Goal: Task Accomplishment & Management: Manage account settings

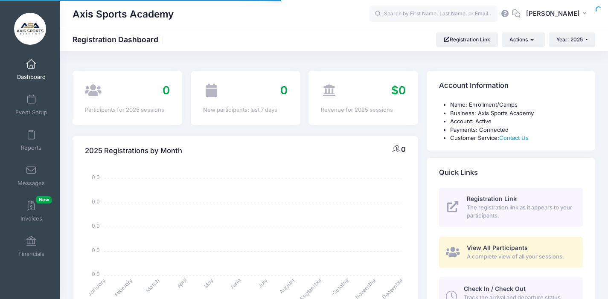
select select
click at [34, 105] on link "Event Setup" at bounding box center [31, 105] width 41 height 30
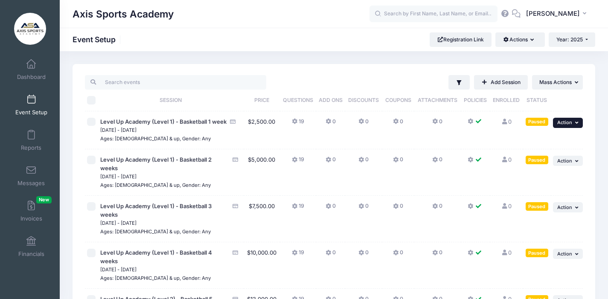
click at [574, 124] on button "... Action" at bounding box center [568, 123] width 30 height 10
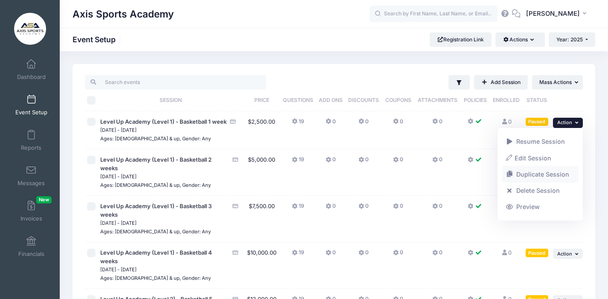
click at [530, 175] on link "Duplicate Session" at bounding box center [540, 175] width 77 height 16
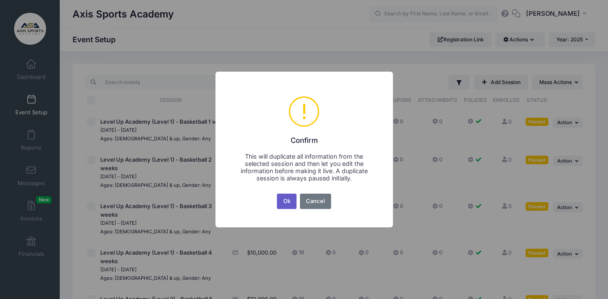
click at [286, 202] on button "Ok" at bounding box center [287, 201] width 20 height 15
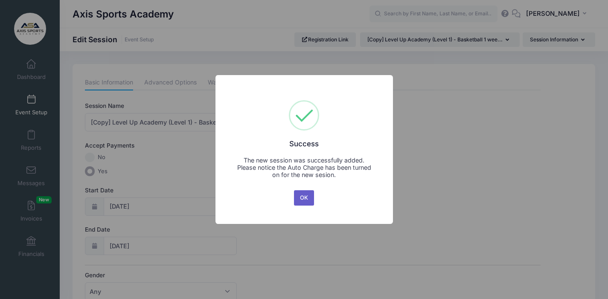
click at [302, 197] on button "OK" at bounding box center [304, 197] width 20 height 15
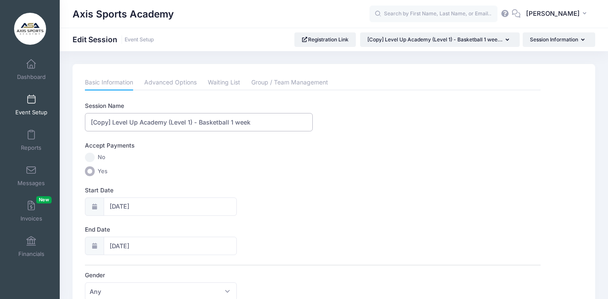
drag, startPoint x: 112, startPoint y: 124, endPoint x: 122, endPoint y: 122, distance: 10.0
click at [112, 124] on input "[Copy] Level Up Academy (Level 1) - Basketball 1 week" at bounding box center [199, 122] width 228 height 18
drag, startPoint x: 208, startPoint y: 123, endPoint x: 179, endPoint y: 125, distance: 29.1
click at [179, 125] on input "Level Up Academy (Level 1) - Basketball 1 week" at bounding box center [199, 122] width 228 height 18
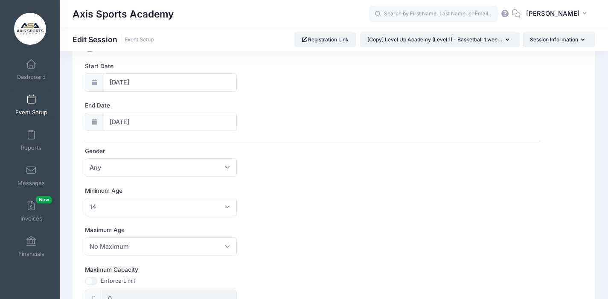
scroll to position [125, 0]
type input "Level Up Academy (Level 1) - Golf 1 week"
click at [147, 120] on input "04/26/2026" at bounding box center [171, 121] width 134 height 18
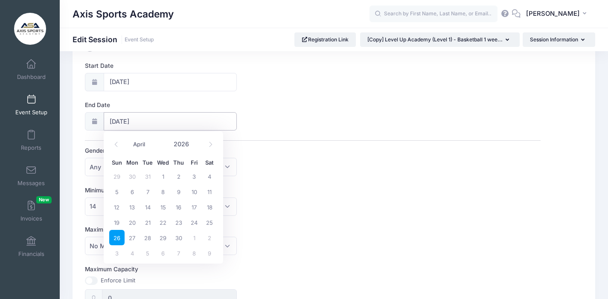
click at [171, 118] on input "04/26/2026" at bounding box center [171, 121] width 134 height 18
click at [114, 239] on span "26" at bounding box center [116, 237] width 15 height 15
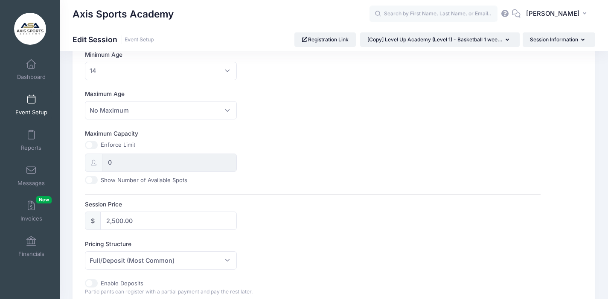
scroll to position [0, 0]
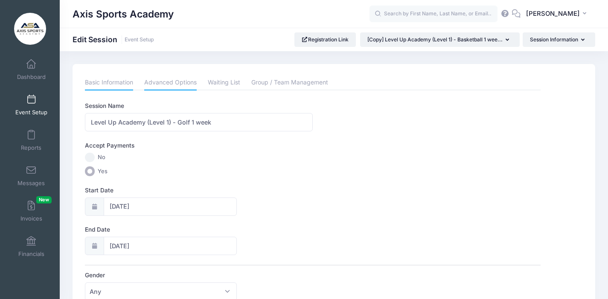
click at [157, 82] on link "Advanced Options" at bounding box center [170, 82] width 53 height 15
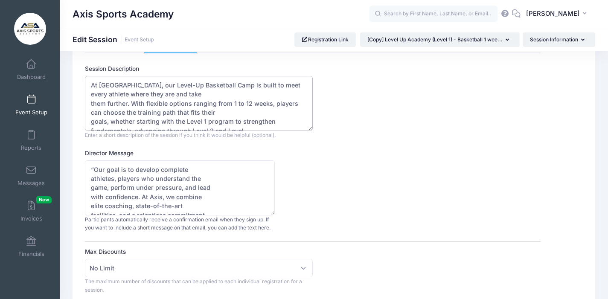
drag, startPoint x: 155, startPoint y: 123, endPoint x: 88, endPoint y: 79, distance: 80.4
click at [88, 79] on textarea "At Axis Sports Academy, our Level-Up Basketball Camp is built to meet every ath…" at bounding box center [199, 103] width 228 height 55
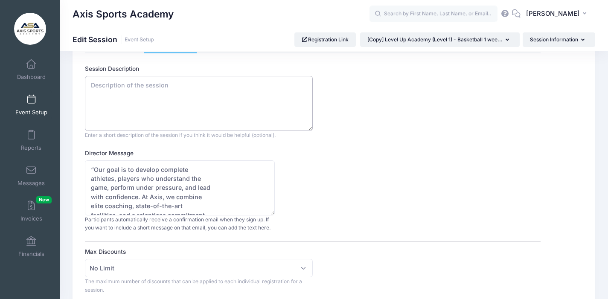
click at [97, 84] on textarea "At Axis Sports Academy, our Level-Up Basketball Camp is built to meet every ath…" at bounding box center [199, 103] width 228 height 55
paste textarea "Weekly Training Camp 3 Week Camp 8 Week Camp Per Week 5 Golf Training Sessions …"
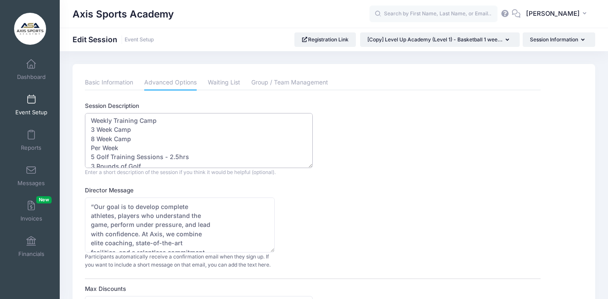
scroll to position [5, 0]
drag, startPoint x: 134, startPoint y: 137, endPoint x: 89, endPoint y: 129, distance: 46.4
click at [89, 129] on textarea "At Axis Sports Academy, our Level-Up Basketball Camp is built to meet every ath…" at bounding box center [199, 140] width 228 height 55
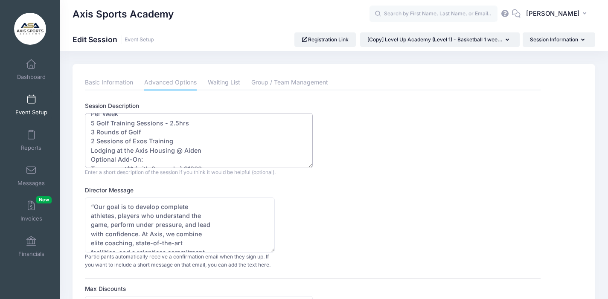
scroll to position [27, 0]
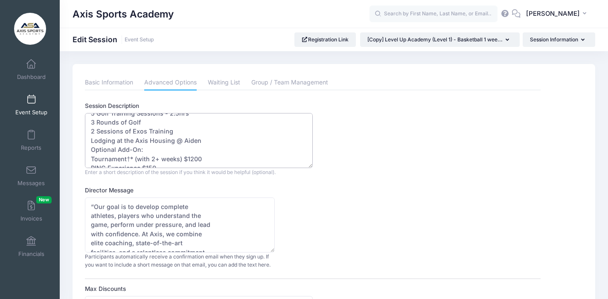
drag, startPoint x: 200, startPoint y: 141, endPoint x: 184, endPoint y: 143, distance: 16.3
click at [184, 143] on textarea "At Axis Sports Academy, our Level-Up Basketball Camp is built to meet every ath…" at bounding box center [199, 140] width 228 height 55
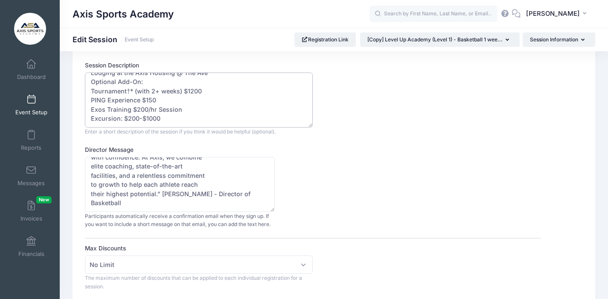
scroll to position [42, 0]
type textarea "Weekly Training Camp Per Week 5 Golf Training Sessions - 2.5hrs 3 Rounds of Gol…"
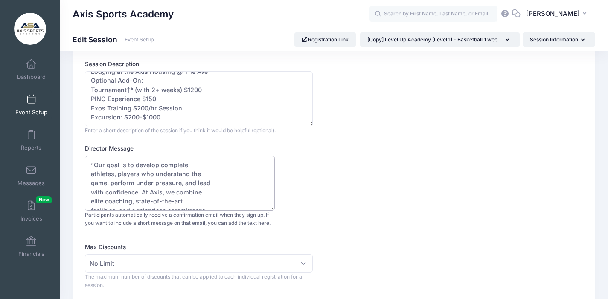
drag, startPoint x: 129, startPoint y: 203, endPoint x: 81, endPoint y: 146, distance: 74.0
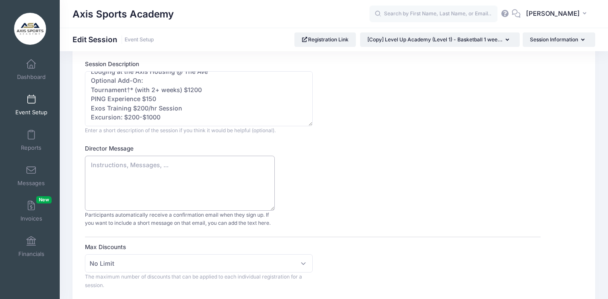
paste textarea "Our goal is to develop complete athletes, players who understand the game, perf…"
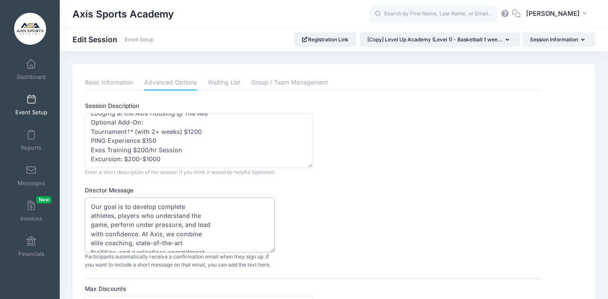
click at [91, 208] on textarea "“Our goal is to develop complete athletes, players who understand the game, per…" at bounding box center [180, 225] width 190 height 55
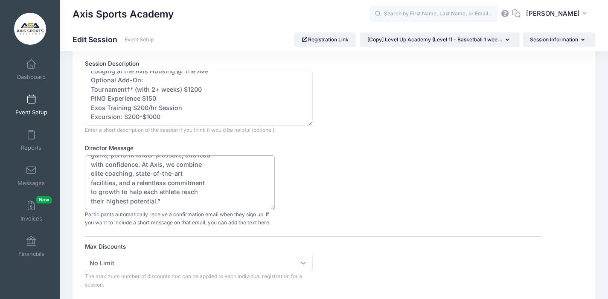
scroll to position [43, 0]
click at [171, 201] on textarea "“Our goal is to develop complete athletes, players who understand the game, per…" at bounding box center [180, 182] width 190 height 55
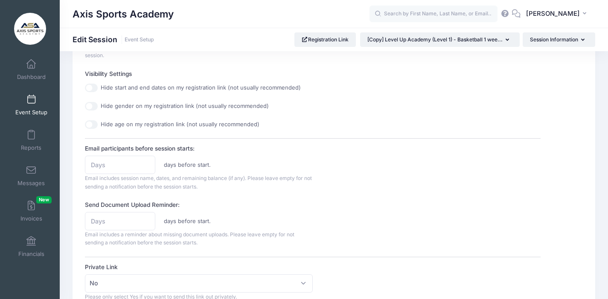
scroll to position [284, 0]
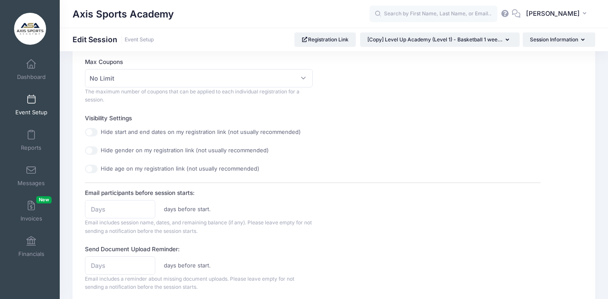
type textarea ""Our goal is to develop complete athletes, players who understand the game, per…"
click at [145, 207] on input "1" at bounding box center [120, 209] width 70 height 18
click at [145, 207] on input "2" at bounding box center [120, 209] width 70 height 18
click at [145, 207] on input "3" at bounding box center [120, 209] width 70 height 18
click at [145, 208] on input "4" at bounding box center [120, 209] width 70 height 18
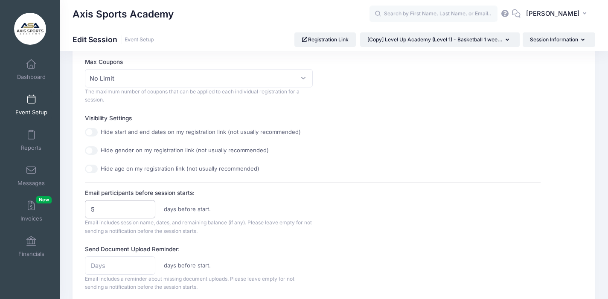
click at [145, 208] on input "5" at bounding box center [120, 209] width 70 height 18
click at [145, 207] on input "6" at bounding box center [120, 209] width 70 height 18
type input "7"
click at [145, 207] on input "7" at bounding box center [120, 209] width 70 height 18
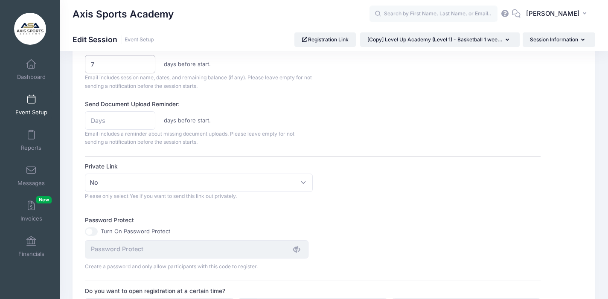
scroll to position [428, 0]
click at [146, 120] on input "1" at bounding box center [120, 121] width 70 height 18
click at [146, 120] on input "2" at bounding box center [120, 121] width 70 height 18
click at [146, 120] on input "3" at bounding box center [120, 121] width 70 height 18
click at [146, 120] on input "4" at bounding box center [120, 121] width 70 height 18
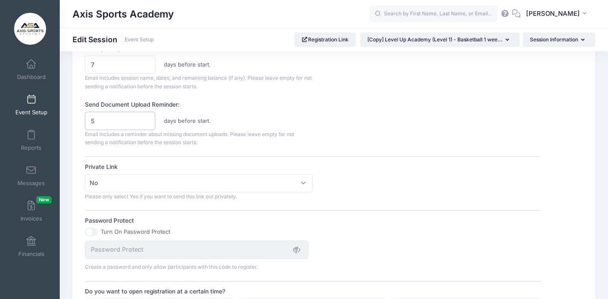
click at [146, 120] on input "5" at bounding box center [120, 121] width 70 height 18
click at [146, 120] on input "6" at bounding box center [120, 121] width 70 height 18
type input "7"
click at [146, 120] on input "7" at bounding box center [120, 121] width 70 height 18
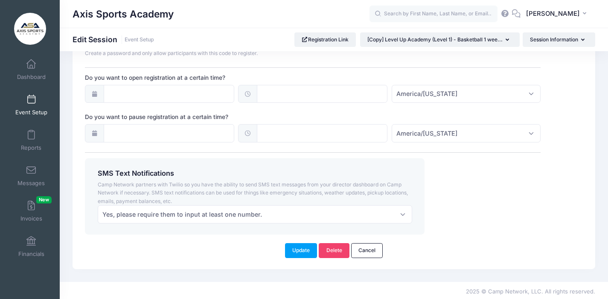
scroll to position [644, 0]
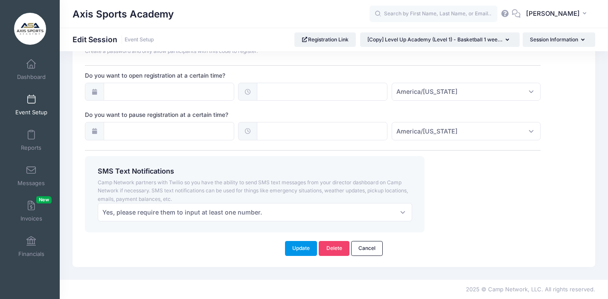
click at [299, 248] on button "Update" at bounding box center [301, 248] width 32 height 15
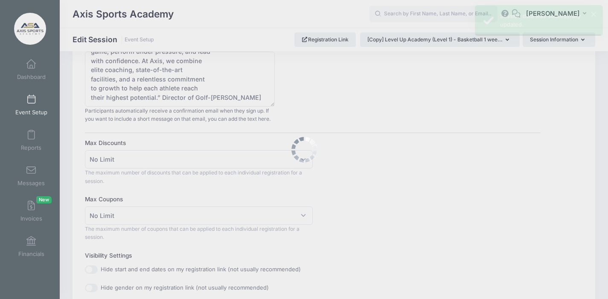
scroll to position [0, 0]
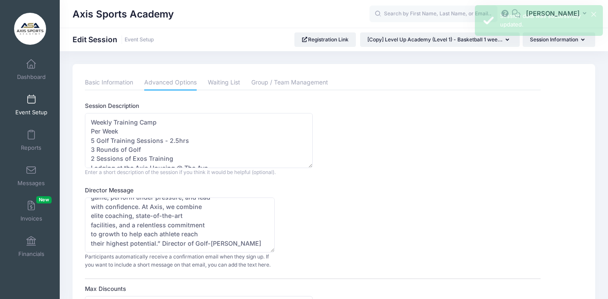
click at [31, 103] on span at bounding box center [31, 99] width 0 height 9
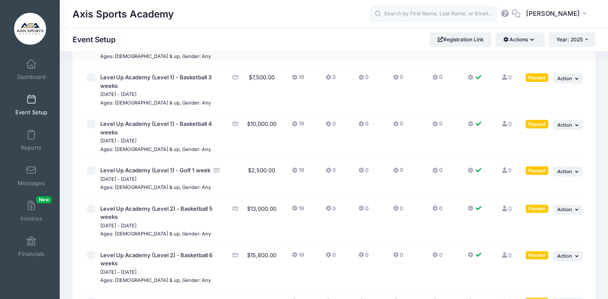
scroll to position [143, 0]
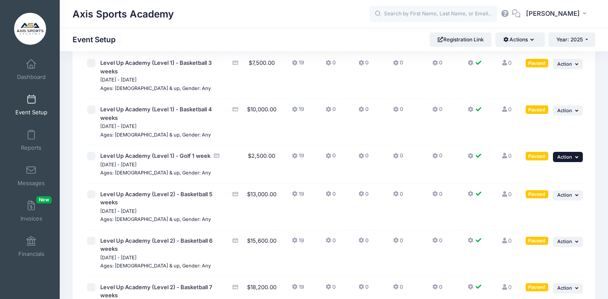
click at [574, 158] on button "... Action" at bounding box center [568, 157] width 30 height 10
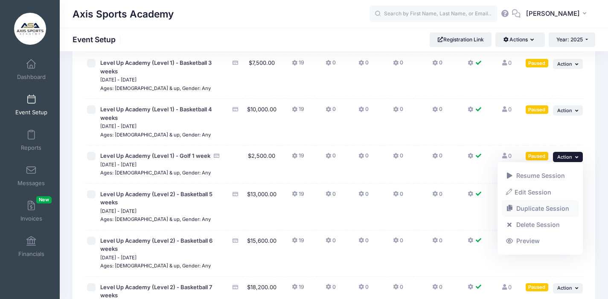
click at [549, 208] on link "Duplicate Session" at bounding box center [540, 209] width 77 height 16
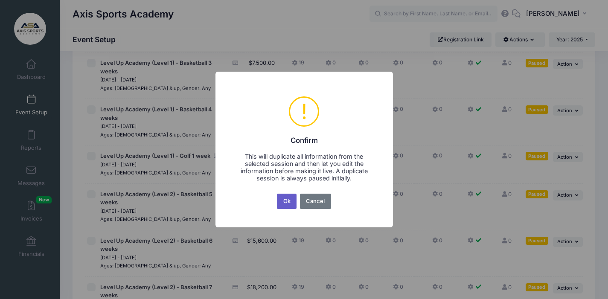
click at [281, 201] on button "Ok" at bounding box center [287, 201] width 20 height 15
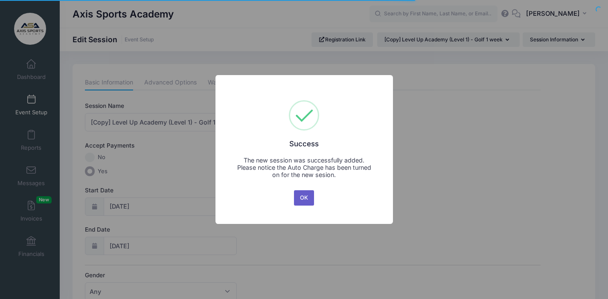
click at [302, 197] on button "OK" at bounding box center [304, 197] width 20 height 15
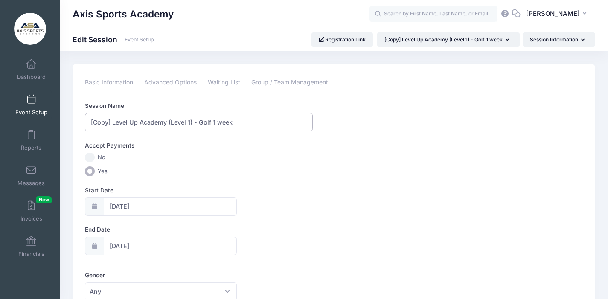
click at [112, 124] on input "[Copy] Level Up Academy (Level 1) - Golf 1 week" at bounding box center [199, 122] width 228 height 18
click at [170, 123] on input "Level Up Academy (Level 1) - Golf 1 week" at bounding box center [199, 122] width 228 height 18
type input "Level Up Academy (Level 2) - Golf 1 week"
click at [167, 80] on link "Advanced Options" at bounding box center [170, 82] width 53 height 15
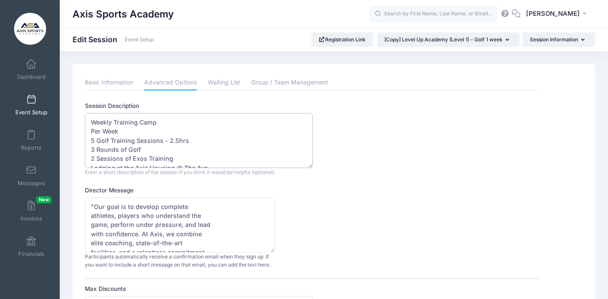
drag, startPoint x: 158, startPoint y: 122, endPoint x: 89, endPoint y: 123, distance: 68.3
click at [89, 123] on textarea "Weekly Training Camp Per Week 5 Golf Training Sessions - 2.5hrs 3 Rounds of Gol…" at bounding box center [199, 140] width 228 height 55
paste textarea "3 Week Camp 8 Week Camp Per Week 5 Golf Training Sessions - 2.5hrs 3 Rounds of …"
drag, startPoint x: 162, startPoint y: 139, endPoint x: 88, endPoint y: 120, distance: 77.1
click at [88, 120] on textarea "Weekly Training Camp Per Week 5 Golf Training Sessions - 2.5hrs 3 Rounds of Gol…" at bounding box center [199, 140] width 228 height 55
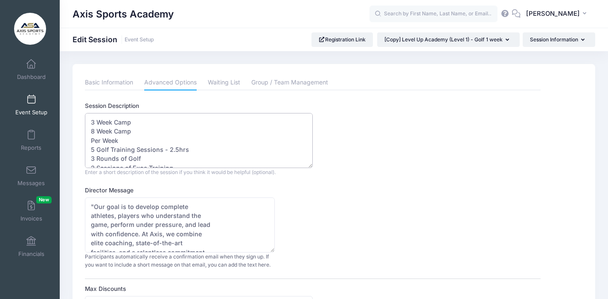
click at [94, 133] on textarea "Weekly Training Camp Per Week 5 Golf Training Sessions - 2.5hrs 3 Rounds of Gol…" at bounding box center [199, 140] width 228 height 55
drag, startPoint x: 146, startPoint y: 149, endPoint x: 92, endPoint y: 133, distance: 55.9
click at [92, 133] on textarea "Weekly Training Camp Per Week 5 Golf Training Sessions - 2.5hrs 3 Rounds of Gol…" at bounding box center [199, 140] width 228 height 55
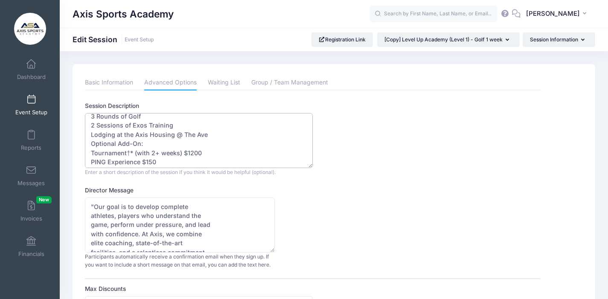
scroll to position [91, 0]
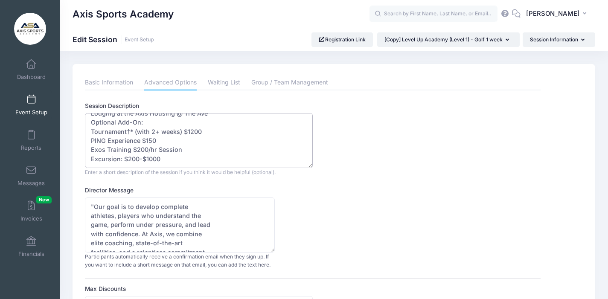
drag, startPoint x: 159, startPoint y: 142, endPoint x: 88, endPoint y: 134, distance: 71.3
click at [88, 134] on textarea "Weekly Training Camp Per Week 5 Golf Training Sessions - 2.5hrs 3 Rounds of Gol…" at bounding box center [199, 140] width 228 height 55
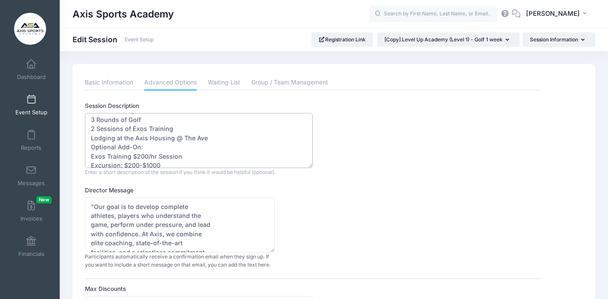
scroll to position [64, 0]
type textarea "3 Week Camp All of Level 1 Program + Tournament† PING Expereince Per Week 5 Gol…"
click at [110, 82] on link "Basic Information" at bounding box center [109, 82] width 48 height 15
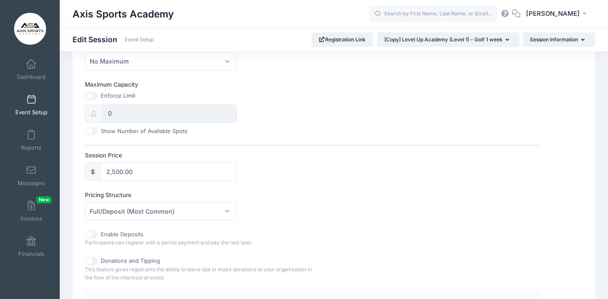
scroll to position [321, 0]
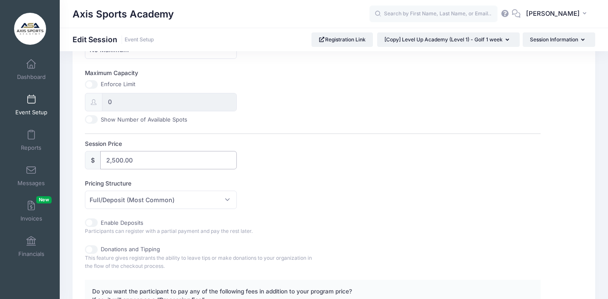
drag, startPoint x: 112, startPoint y: 161, endPoint x: 101, endPoint y: 159, distance: 11.7
click at [101, 161] on input "2,500.00" at bounding box center [168, 160] width 137 height 18
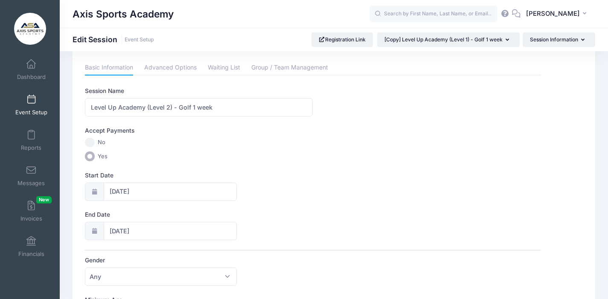
scroll to position [0, 0]
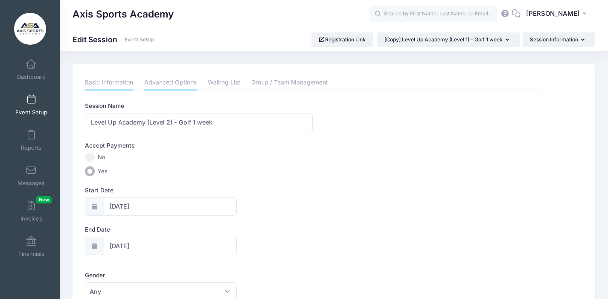
type input "7,499.00"
click at [169, 85] on link "Advanced Options" at bounding box center [170, 82] width 53 height 15
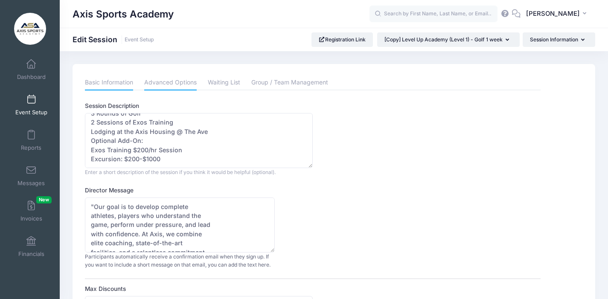
click at [104, 83] on link "Basic Information" at bounding box center [109, 82] width 48 height 15
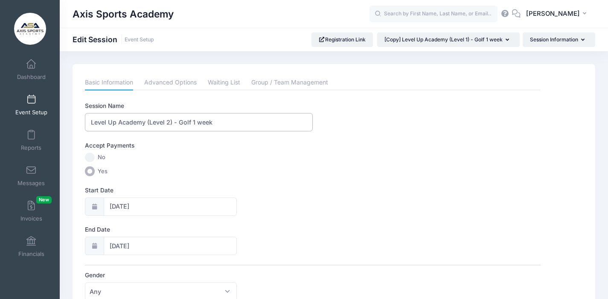
click at [193, 123] on input "Level Up Academy (Level 2) - Golf 1 week" at bounding box center [199, 122] width 228 height 18
click at [215, 123] on input "Level Up Academy (Level 2) - Golf 3 week" at bounding box center [199, 122] width 228 height 18
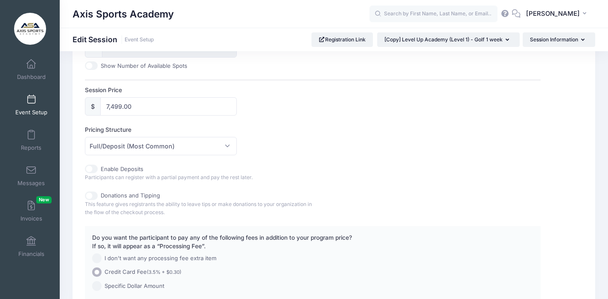
scroll to position [454, 0]
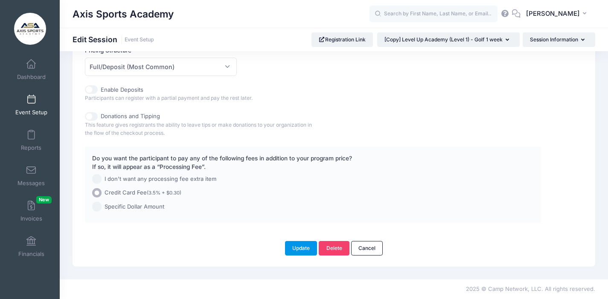
type input "Level Up Academy (Level 2) - Golf 3 Week Camp"
click at [296, 250] on button "Update" at bounding box center [301, 248] width 32 height 15
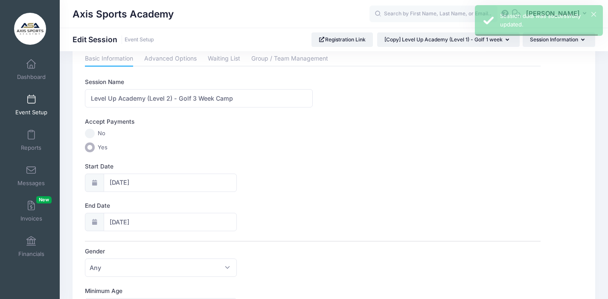
scroll to position [0, 0]
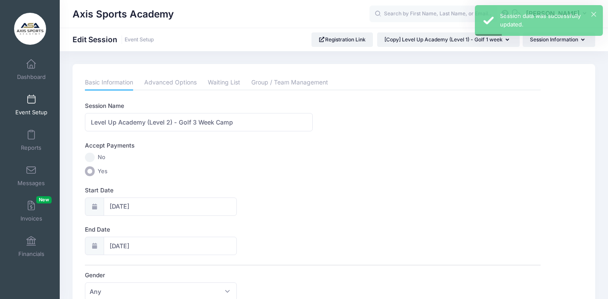
click at [26, 108] on link "Event Setup" at bounding box center [31, 105] width 41 height 30
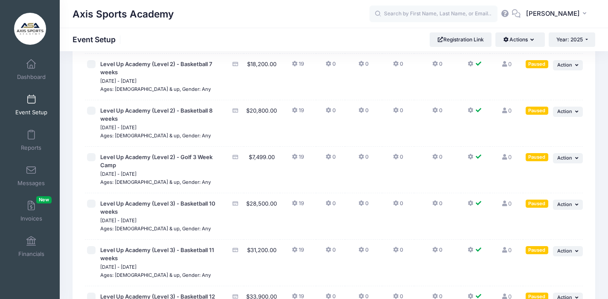
scroll to position [370, 0]
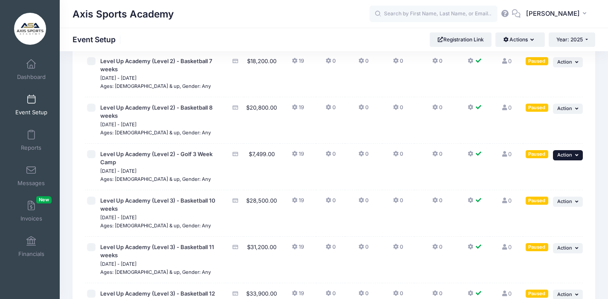
click at [572, 156] on span "Action" at bounding box center [565, 155] width 15 height 6
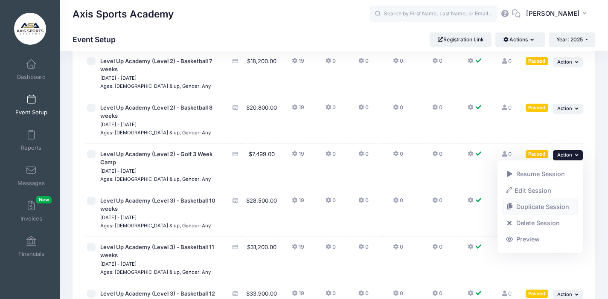
click at [542, 207] on link "Duplicate Session" at bounding box center [540, 207] width 77 height 16
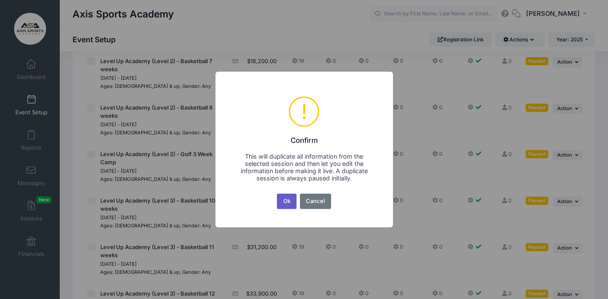
click at [286, 198] on button "Ok" at bounding box center [287, 201] width 20 height 15
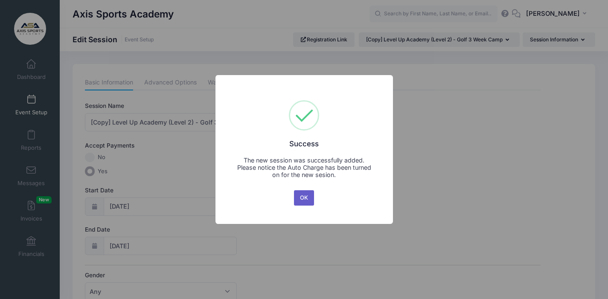
click at [308, 195] on button "OK" at bounding box center [304, 197] width 20 height 15
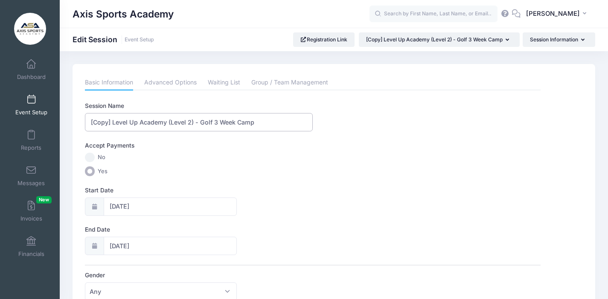
drag, startPoint x: 113, startPoint y: 122, endPoint x: 78, endPoint y: 122, distance: 34.6
click at [170, 122] on input "Level Up Academy (Level 2) - Golf 3 Week Camp" at bounding box center [199, 122] width 228 height 18
click at [193, 123] on input "Level Up Academy (Level 3) - Golf 3 Week Camp" at bounding box center [199, 122] width 228 height 18
type input "Level Up Academy (Level 3) - Golf 8 Week Camp"
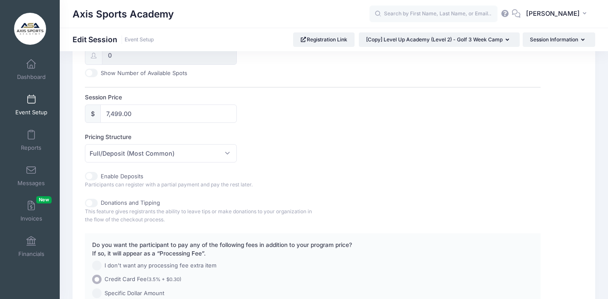
scroll to position [369, 0]
drag, startPoint x: 116, startPoint y: 113, endPoint x: 105, endPoint y: 112, distance: 11.1
click at [105, 112] on input "7,499.00" at bounding box center [168, 112] width 137 height 18
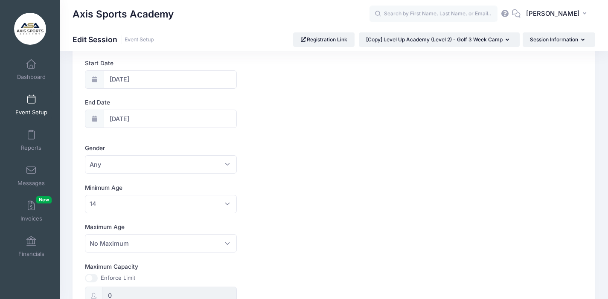
scroll to position [0, 0]
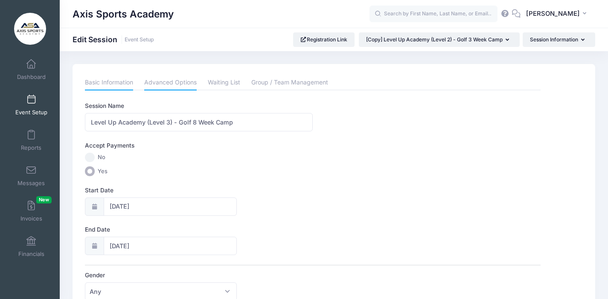
type input "19,999.00"
click at [166, 82] on link "Advanced Options" at bounding box center [170, 82] width 53 height 15
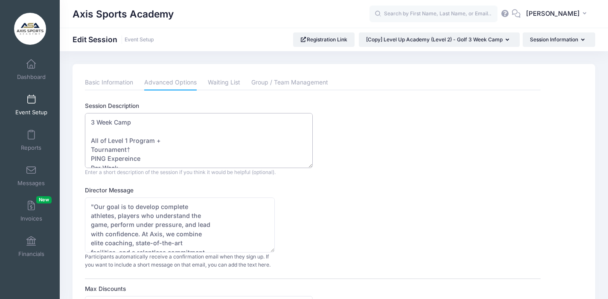
drag, startPoint x: 95, startPoint y: 123, endPoint x: 88, endPoint y: 123, distance: 6.8
click at [88, 123] on textarea "3 Week Camp All of Level 1 Program + Tournament† PING Expereince Per Week 5 Gol…" at bounding box center [199, 140] width 228 height 55
drag, startPoint x: 91, startPoint y: 134, endPoint x: 99, endPoint y: 132, distance: 8.6
click at [93, 133] on textarea "3 Week Camp All of Level 1 Program + Tournament† PING Expereince Per Week 5 Gol…" at bounding box center [199, 140] width 228 height 55
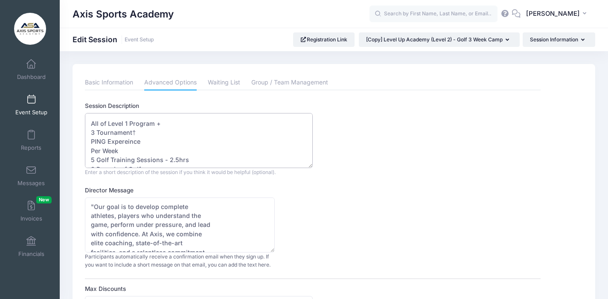
click at [131, 134] on textarea "3 Week Camp All of Level 1 Program + Tournament† PING Expereince Per Week 5 Gol…" at bounding box center [199, 140] width 228 height 55
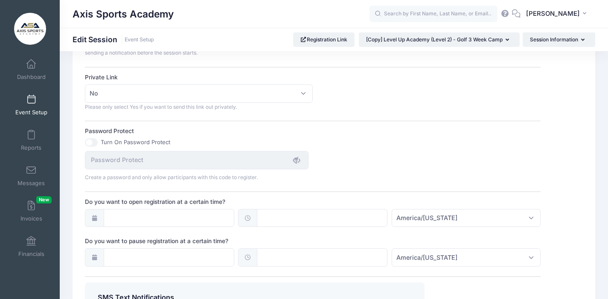
scroll to position [644, 0]
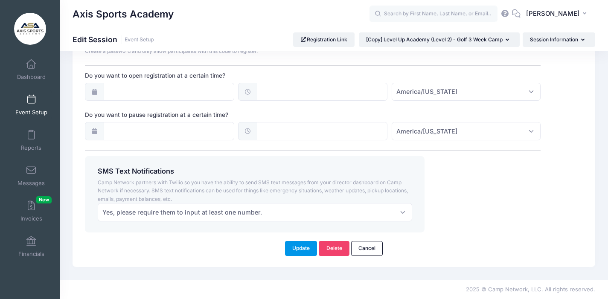
type textarea "8 Week Camp All of Level 1 Program + 3 Tournaments† PING Expereince Per Week 5 …"
click at [294, 249] on button "Update" at bounding box center [301, 248] width 32 height 15
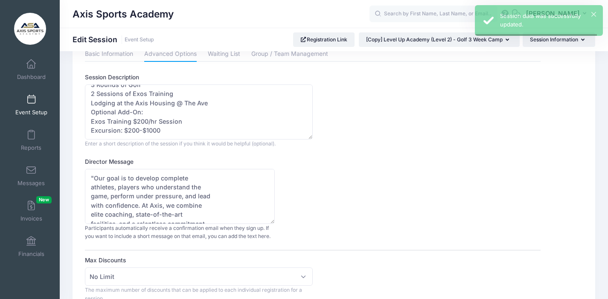
scroll to position [0, 0]
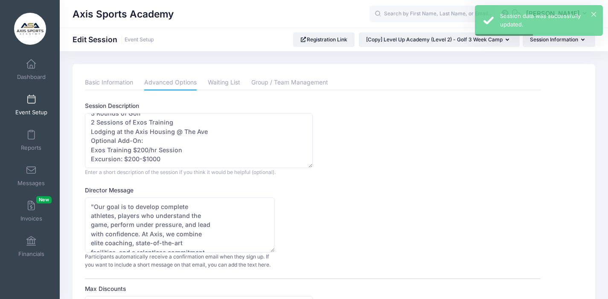
click at [31, 102] on span at bounding box center [31, 99] width 0 height 9
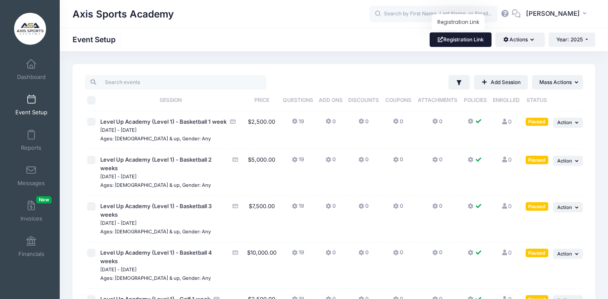
click at [465, 41] on link "Registration Link" at bounding box center [461, 39] width 62 height 15
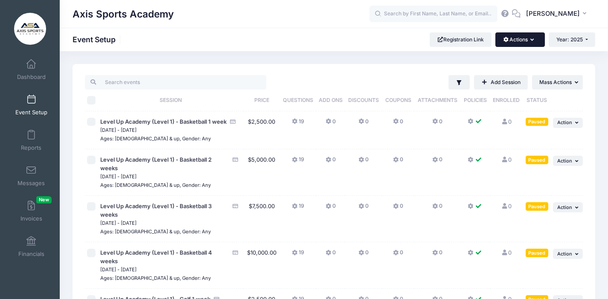
click at [535, 41] on button "Actions" at bounding box center [520, 39] width 49 height 15
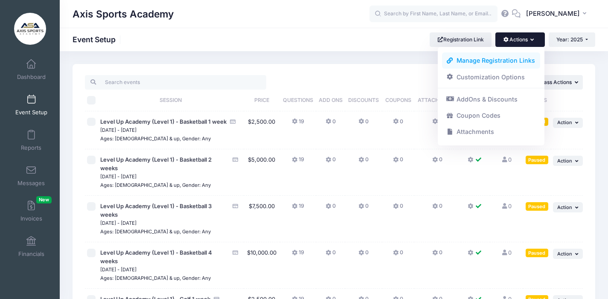
click at [496, 61] on link "Manage Registration Links" at bounding box center [491, 61] width 99 height 16
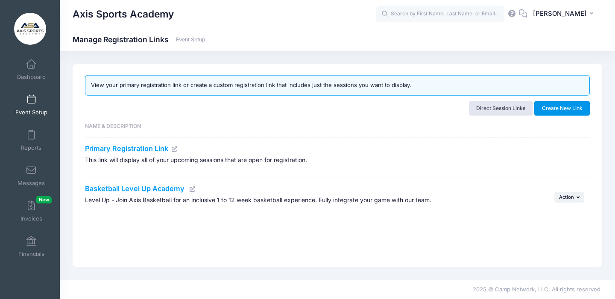
click at [554, 107] on button "Create New Link" at bounding box center [562, 108] width 56 height 15
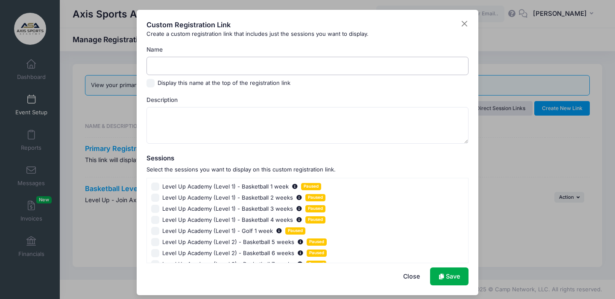
click at [162, 65] on input "Name" at bounding box center [307, 66] width 322 height 18
type input "Golf Level Up Academy"
click at [155, 115] on textarea "Description" at bounding box center [307, 125] width 322 height 37
paste textarea "At Axis Sports Academy’s Level-Up Camp, golfers experience the ultimate blend o…"
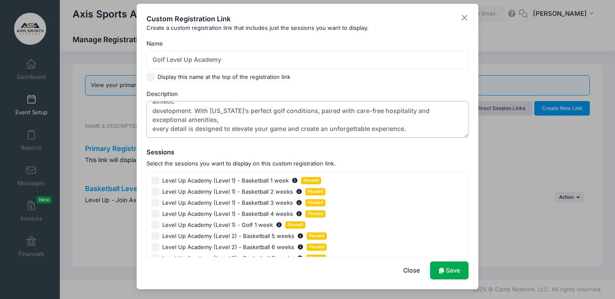
type textarea "At Axis Sports Academy’s Level-Up Camp, golfers experience the ultimate blend o…"
click at [151, 225] on input "Level Up Academy (Level 1) - Golf 1 week Paused" at bounding box center [155, 225] width 9 height 9
checkbox input "true"
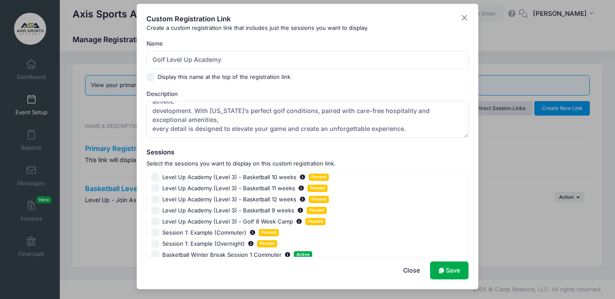
scroll to position [56, 0]
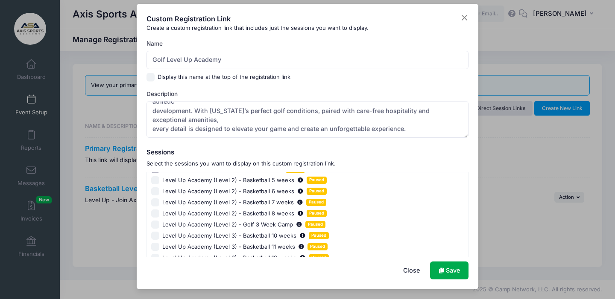
click at [155, 224] on input "Level Up Academy (Level 2) - Golf 3 Week Camp Paused" at bounding box center [155, 225] width 9 height 9
checkbox input "true"
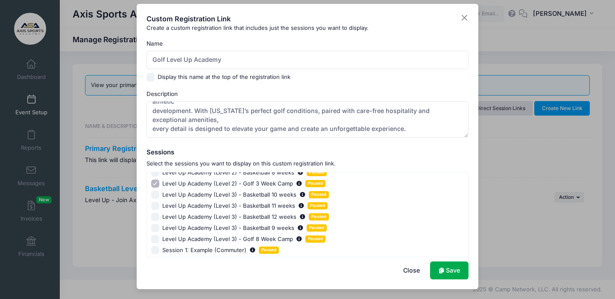
scroll to position [99, 0]
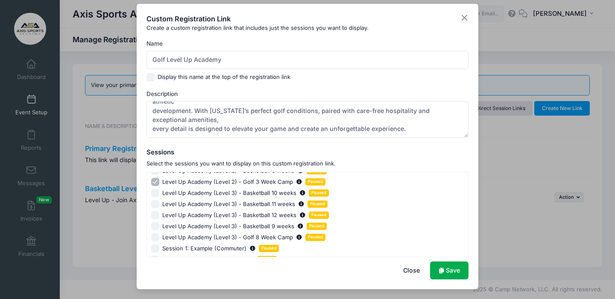
click at [153, 237] on input "Level Up Academy (Level 3) - Golf 8 Week Camp Paused" at bounding box center [155, 238] width 9 height 9
checkbox input "true"
click at [450, 272] on link "Save" at bounding box center [449, 271] width 38 height 18
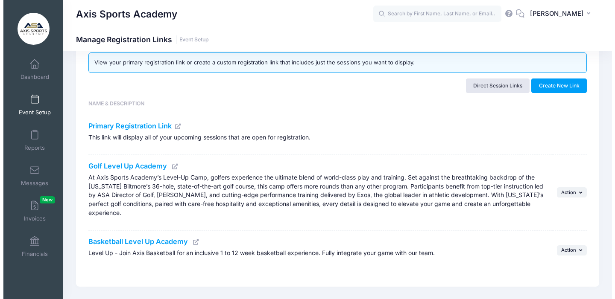
scroll to position [34, 0]
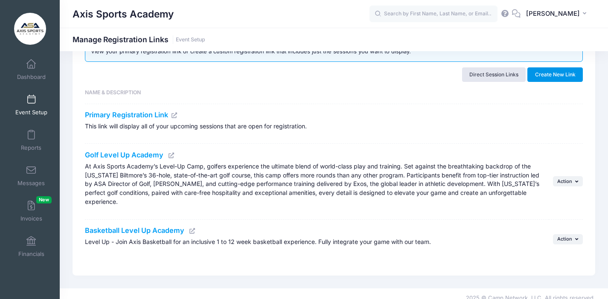
click at [542, 74] on button "Create New Link" at bounding box center [556, 74] width 56 height 15
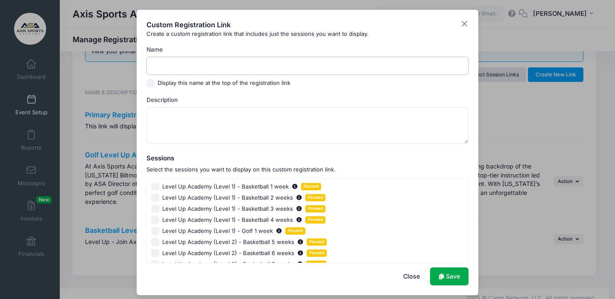
click at [168, 67] on input "Name" at bounding box center [307, 66] width 322 height 18
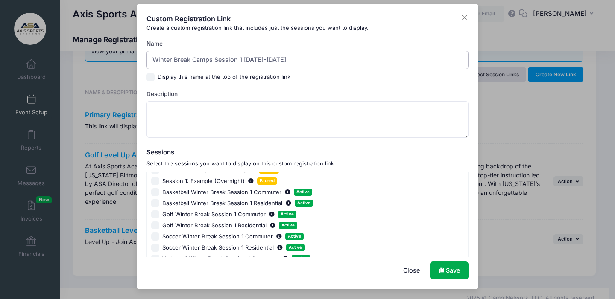
scroll to position [176, 0]
type input "Winter Break Camps Session 1 December 21-23"
click at [152, 195] on input "Basketball Winter Break Session 1 Commuter Active" at bounding box center [155, 194] width 9 height 9
click at [152, 194] on input "Basketball Winter Break Session 1 Commuter Active" at bounding box center [155, 194] width 9 height 9
checkbox input "false"
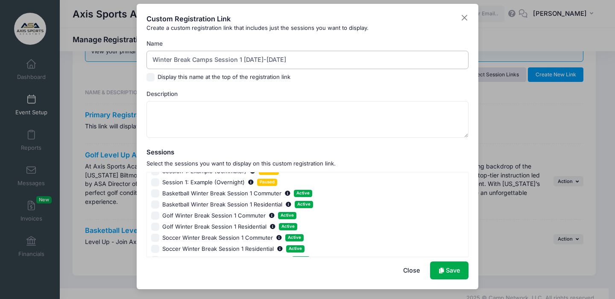
drag, startPoint x: 285, startPoint y: 60, endPoint x: 213, endPoint y: 61, distance: 71.3
click at [213, 61] on input "Winter Break Camps Session 1 December 21-23" at bounding box center [307, 60] width 322 height 18
click at [150, 63] on input "Winter Break Camps" at bounding box center [307, 60] width 322 height 18
type input "Basketball Winter Break Camps"
click at [153, 193] on input "Basketball Winter Break Session 1 Commuter Active" at bounding box center [155, 194] width 9 height 9
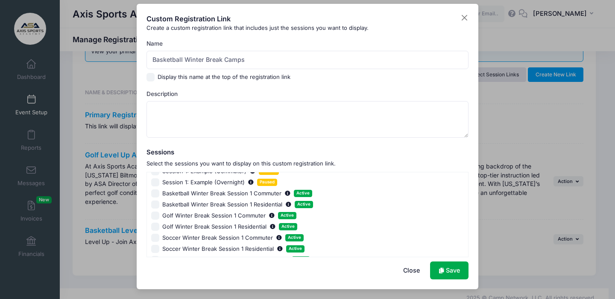
checkbox input "true"
click at [153, 205] on input "Basketball Winter Break Session 1 Residential Active" at bounding box center [155, 205] width 9 height 9
checkbox input "true"
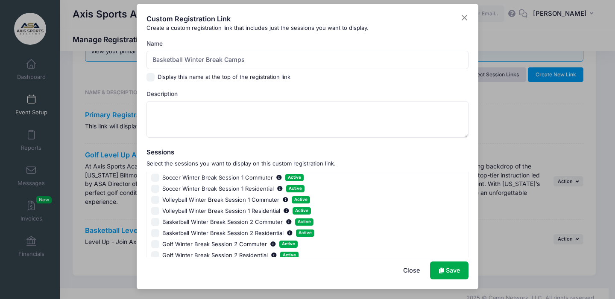
scroll to position [239, 0]
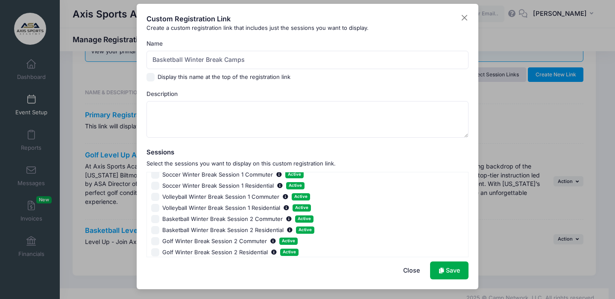
click at [155, 221] on input "Basketball Winter Break Session 2 Commuter Active" at bounding box center [155, 219] width 9 height 9
checkbox input "true"
click at [155, 229] on input "Basketball Winter Break Session 2 Residential Active" at bounding box center [155, 230] width 9 height 9
checkbox input "true"
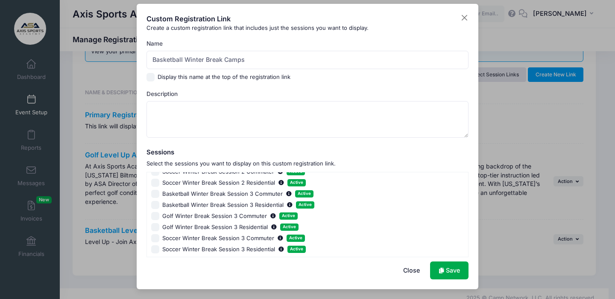
scroll to position [332, 0]
click at [155, 194] on input "Basketball Winter Break Session 3 Commuter Active" at bounding box center [155, 193] width 9 height 9
checkbox input "true"
click at [155, 207] on input "Basketball Winter Break Session 3 Residential Active" at bounding box center [155, 204] width 9 height 9
checkbox input "true"
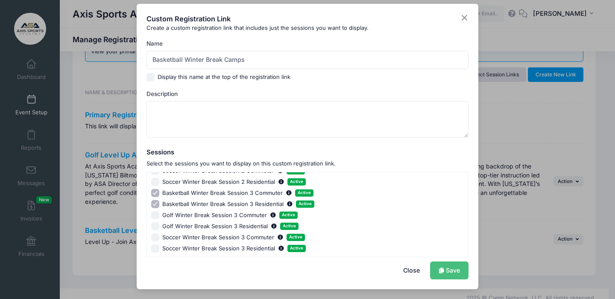
click at [444, 268] on link "Save" at bounding box center [449, 271] width 38 height 18
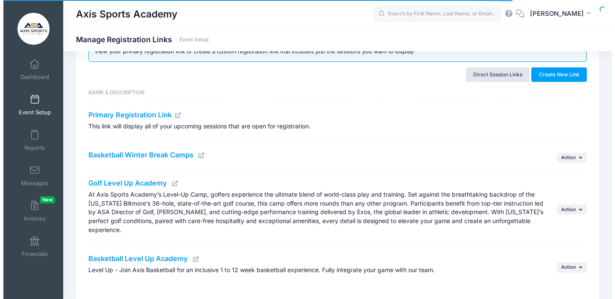
scroll to position [34, 0]
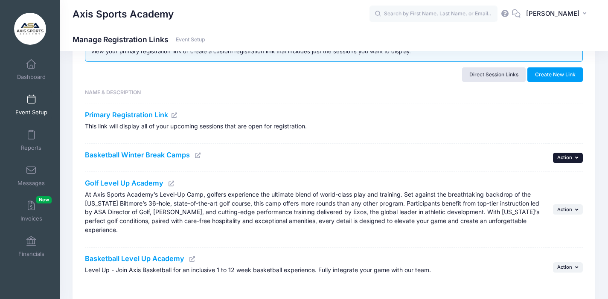
click at [576, 159] on icon "button" at bounding box center [578, 157] width 5 height 5
click at [552, 177] on link "Edit" at bounding box center [556, 177] width 45 height 16
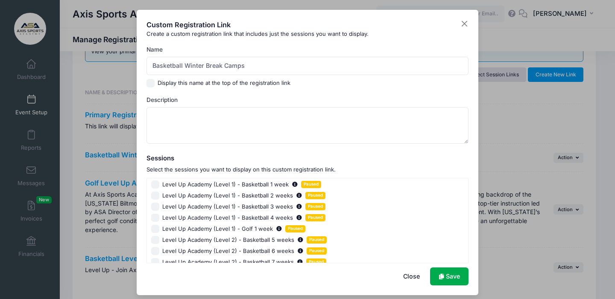
scroll to position [0, 0]
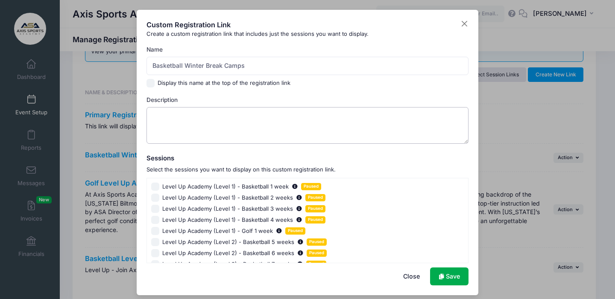
click at [157, 114] on textarea "Description" at bounding box center [307, 125] width 322 height 37
paste textarea "Unlock your potential with Axis Sports Academy’s high-impact 3-Day Day and Resi…"
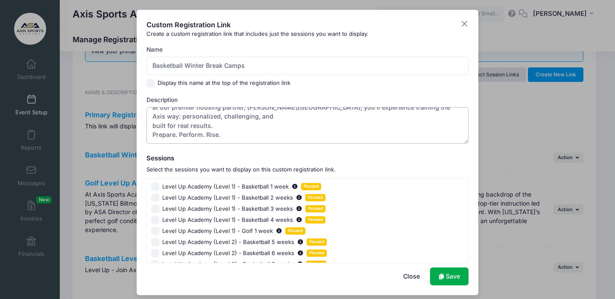
scroll to position [101, 0]
type textarea "Unlock your potential with Axis Sports Academy’s high-impact 3-Day Day and Resi…"
click at [149, 84] on input "Display this name at the top of the registration link" at bounding box center [150, 83] width 9 height 9
checkbox input "true"
click at [448, 276] on link "Save" at bounding box center [449, 277] width 38 height 18
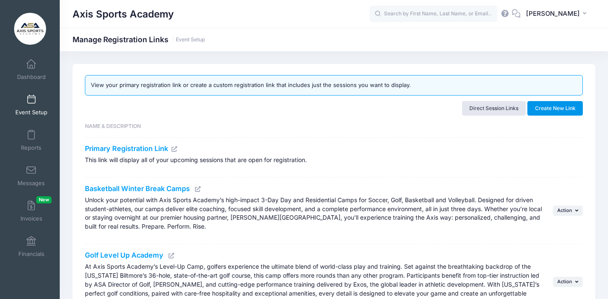
click at [562, 105] on button "Create New Link" at bounding box center [556, 108] width 56 height 15
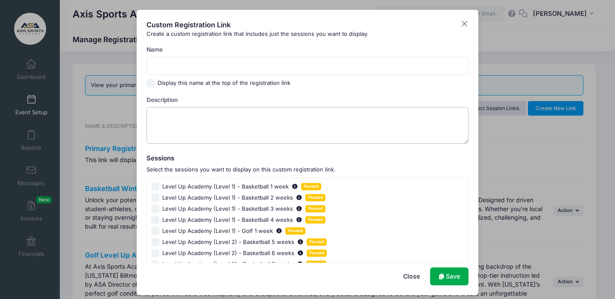
click at [163, 117] on textarea "Description" at bounding box center [307, 125] width 322 height 37
paste textarea "Unlock your potential with Axis Sports Academy’s high-impact 3-Day Day and Resi…"
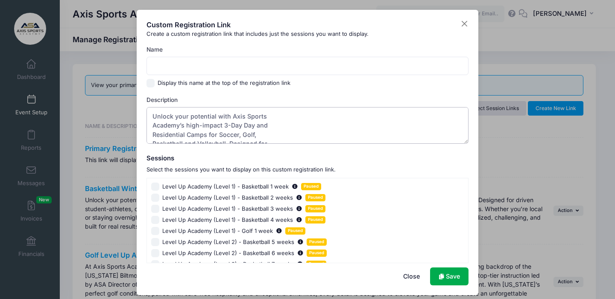
scroll to position [96, 0]
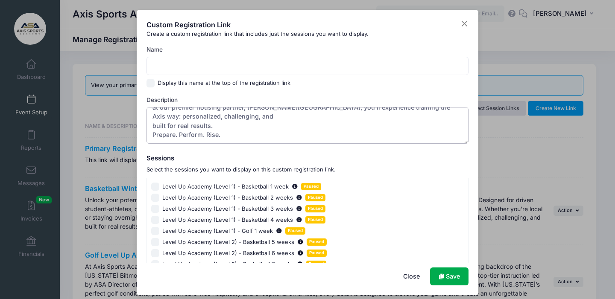
type textarea "Unlock your potential with Axis Sports Academy’s high-impact 3-Day Day and Resi…"
click at [156, 62] on input "Name" at bounding box center [307, 66] width 322 height 18
type input "Golf Winter Break Camps"
drag, startPoint x: 279, startPoint y: 14, endPoint x: 315, endPoint y: 16, distance: 35.5
click at [321, 17] on div "Custom Registration Link Create a custom registration link that includes just t…" at bounding box center [308, 153] width 342 height 286
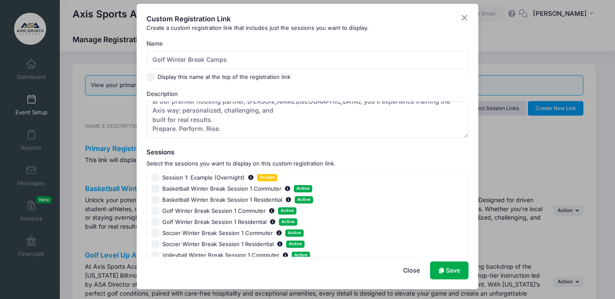
scroll to position [180, 0]
click at [154, 213] on input "Golf Winter Break Session 1 Commuter Active" at bounding box center [155, 212] width 9 height 9
checkbox input "true"
click at [152, 224] on input "Golf Winter Break Session 1 Residential Active" at bounding box center [155, 223] width 9 height 9
checkbox input "true"
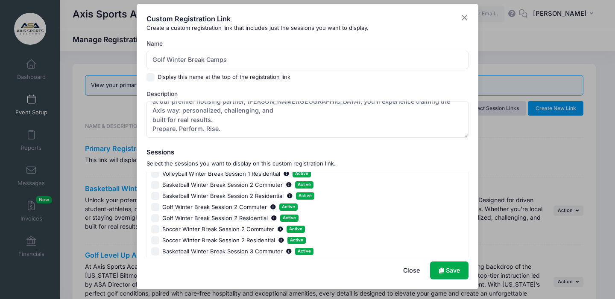
scroll to position [286, 0]
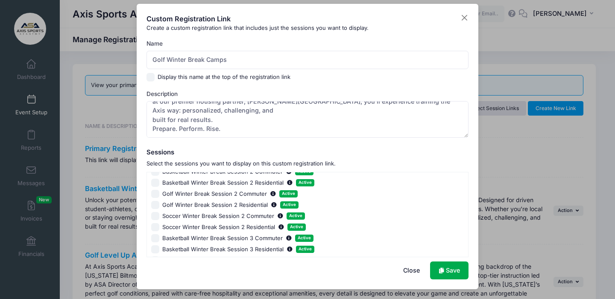
click at [153, 195] on input "Golf Winter Break Session 2 Commuter Active" at bounding box center [155, 194] width 9 height 9
checkbox input "true"
click at [152, 204] on input "Golf Winter Break Session 2 Residential Active" at bounding box center [155, 205] width 9 height 9
checkbox input "true"
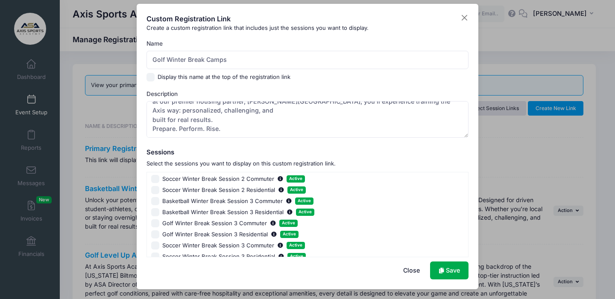
scroll to position [332, 0]
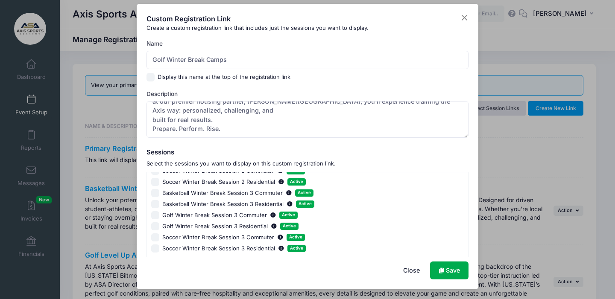
click at [152, 215] on input "Golf Winter Break Session 3 Commuter Active" at bounding box center [155, 215] width 9 height 9
checkbox input "true"
click at [155, 226] on input "Golf Winter Break Session 3 Residential Active" at bounding box center [155, 226] width 9 height 9
checkbox input "true"
click at [448, 273] on link "Save" at bounding box center [449, 271] width 38 height 18
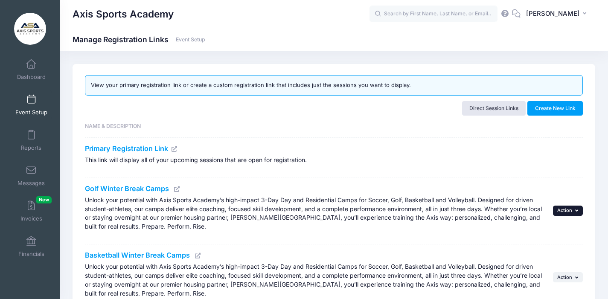
click at [574, 210] on button "... Action" at bounding box center [568, 211] width 30 height 10
click at [560, 229] on link "Edit" at bounding box center [556, 230] width 45 height 16
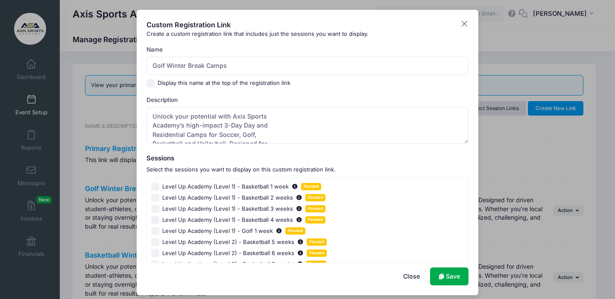
click at [150, 85] on input "Display this name at the top of the registration link" at bounding box center [150, 83] width 9 height 9
checkbox input "true"
click at [442, 278] on link "Save" at bounding box center [449, 277] width 38 height 18
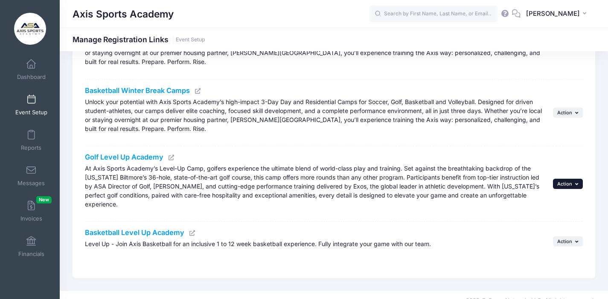
click at [576, 182] on icon "button" at bounding box center [578, 184] width 5 height 5
click at [554, 199] on link "Edit" at bounding box center [556, 198] width 45 height 16
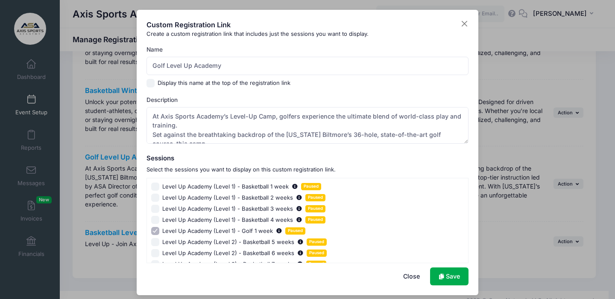
click at [149, 84] on input "Display this name at the top of the registration link" at bounding box center [150, 83] width 9 height 9
checkbox input "true"
click at [445, 273] on link "Save" at bounding box center [449, 277] width 38 height 18
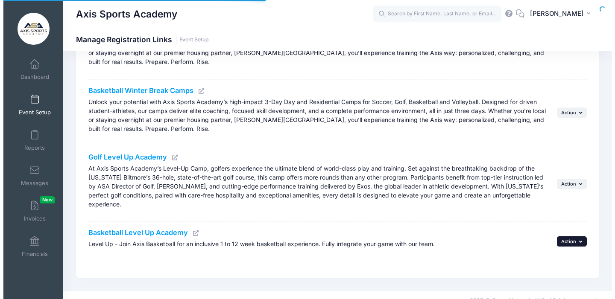
scroll to position [165, 0]
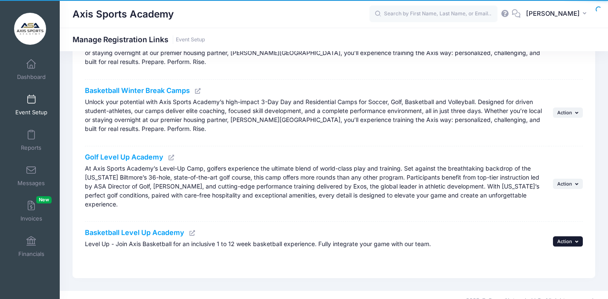
click at [576, 240] on icon "button" at bounding box center [578, 242] width 5 height 5
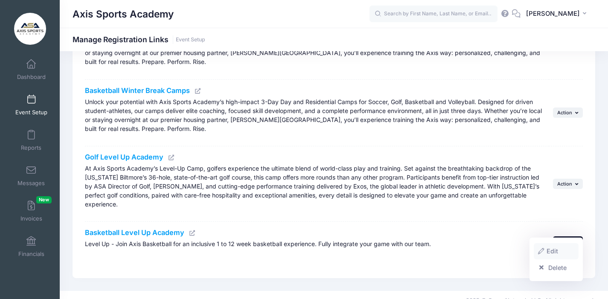
click at [559, 251] on link "Edit" at bounding box center [556, 251] width 45 height 16
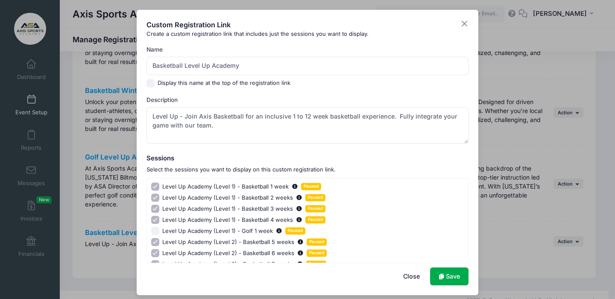
click at [149, 84] on input "Display this name at the top of the registration link" at bounding box center [150, 83] width 9 height 9
checkbox input "true"
click at [443, 270] on link "Save" at bounding box center [449, 277] width 38 height 18
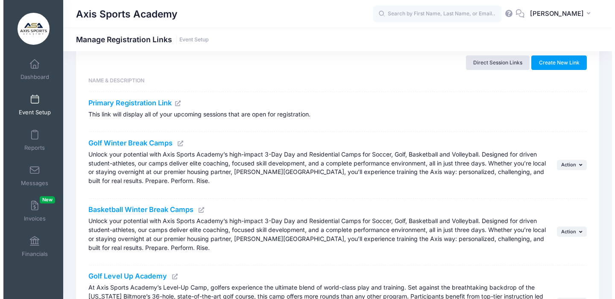
scroll to position [47, 0]
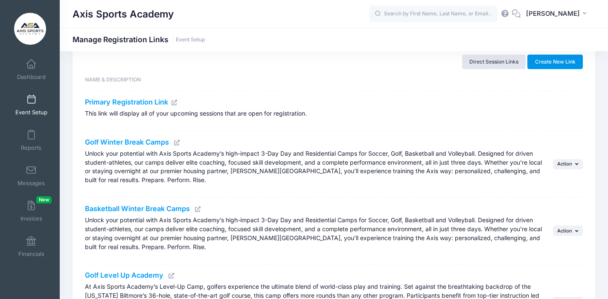
click at [548, 61] on button "Create New Link" at bounding box center [556, 62] width 56 height 15
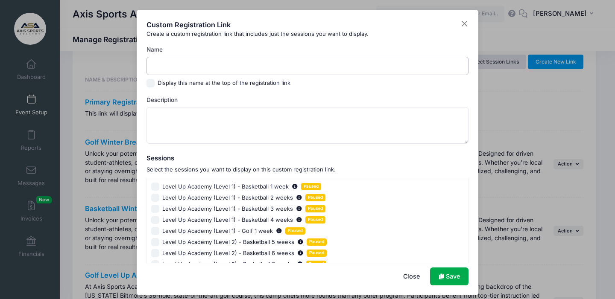
click at [165, 67] on input "Name" at bounding box center [307, 66] width 322 height 18
type input "Volleyball Winter Break Camps"
click at [150, 82] on input "Display this name at the top of the registration link" at bounding box center [150, 83] width 9 height 9
checkbox input "true"
click at [158, 118] on textarea "Description" at bounding box center [307, 125] width 322 height 37
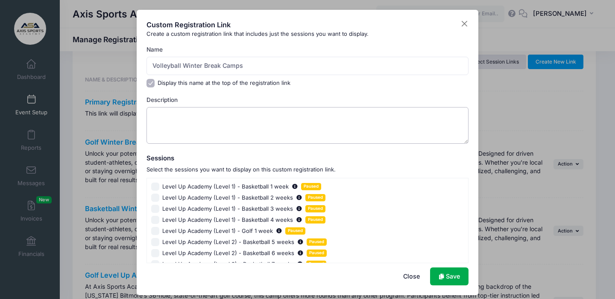
paste textarea "Unlock your potential with Axis Sports Academy’s high-impact 3-Day Day and Resi…"
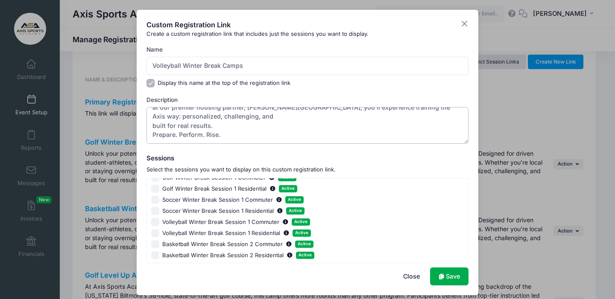
scroll to position [220, 0]
type textarea "Unlock your potential with Axis Sports Academy’s high-impact 3-Day Day and Resi…"
click at [154, 221] on input "Volleyball Winter Break Session 1 Commuter Active" at bounding box center [155, 222] width 9 height 9
checkbox input "true"
click at [154, 230] on input "Volleyball Winter Break Session 1 Residential Active" at bounding box center [155, 233] width 9 height 9
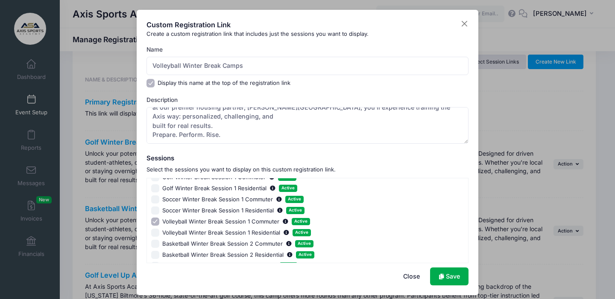
checkbox input "true"
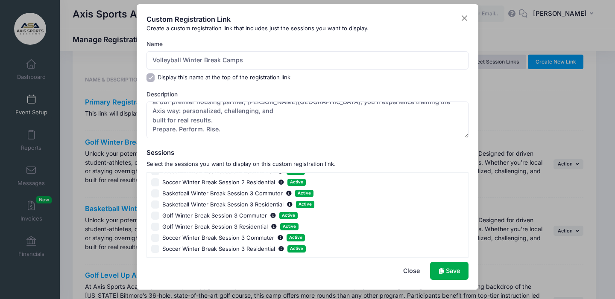
scroll to position [6, 0]
click at [441, 270] on link "Save" at bounding box center [449, 271] width 38 height 18
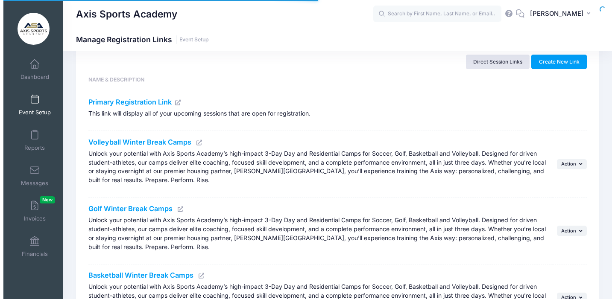
scroll to position [47, 0]
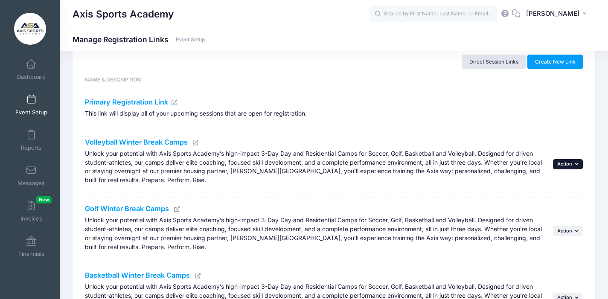
click at [573, 164] on button "... Action" at bounding box center [568, 164] width 30 height 10
click at [556, 183] on link "Edit" at bounding box center [556, 183] width 45 height 16
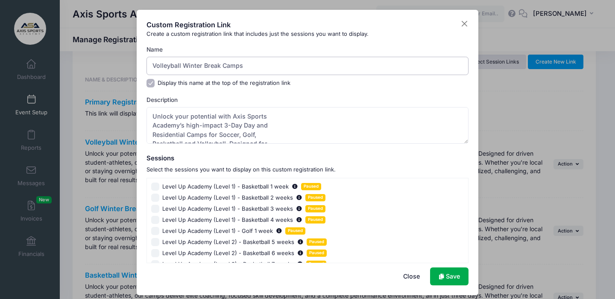
click at [242, 66] on input "Volleyball Winter Break Camps" at bounding box center [307, 66] width 322 height 18
click at [259, 64] on input "Volleyball Winter Break Camp" at bounding box center [307, 66] width 322 height 18
type input "Volleyball Winter Break Camp"
click at [358, 123] on textarea "Unlock your potential with Axis Sports Academy’s high-impact 3-Day Day and Resi…" at bounding box center [307, 125] width 322 height 37
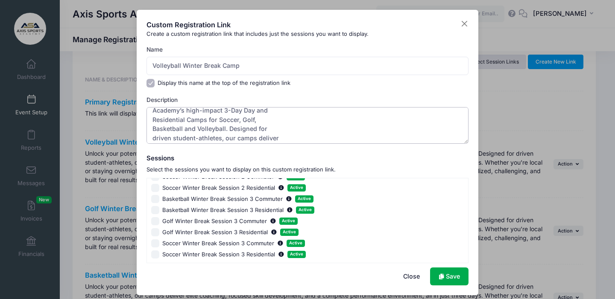
scroll to position [6, 0]
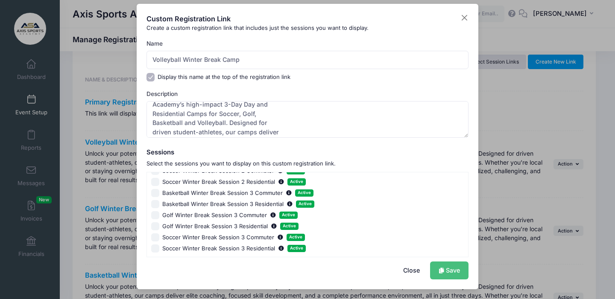
click at [458, 269] on link "Save" at bounding box center [449, 271] width 38 height 18
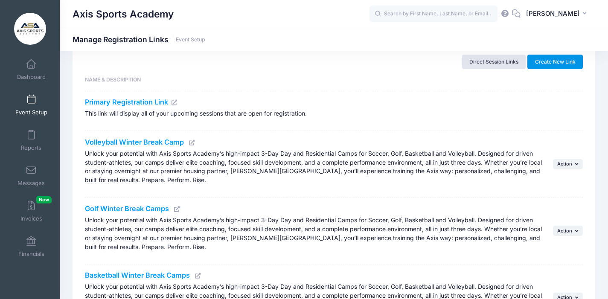
click at [558, 63] on button "Create New Link" at bounding box center [556, 62] width 56 height 15
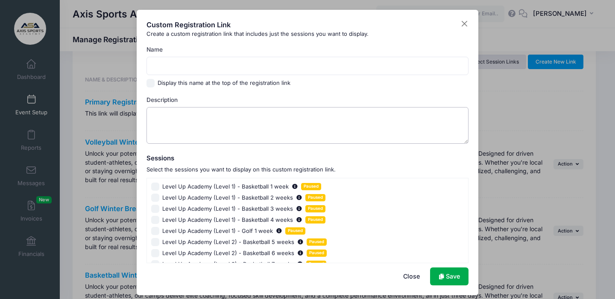
click at [157, 117] on textarea "Description" at bounding box center [307, 125] width 322 height 37
paste textarea "Unlock your potential with Axis Sports Academy’s high-impact 3-Day Day and Resi…"
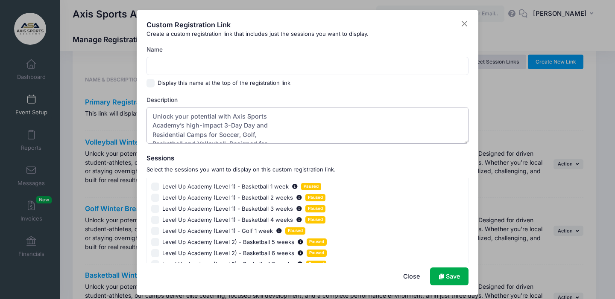
scroll to position [96, 0]
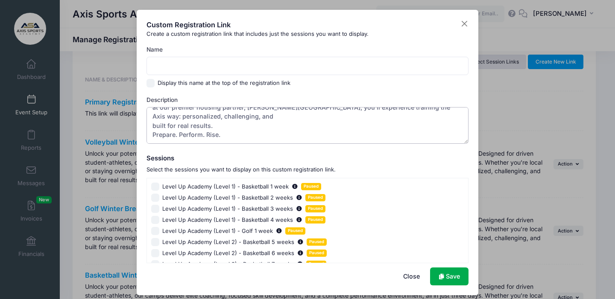
type textarea "Unlock your potential with Axis Sports Academy’s high-impact 3-Day Day and Resi…"
click at [155, 67] on input "Name" at bounding box center [307, 66] width 322 height 18
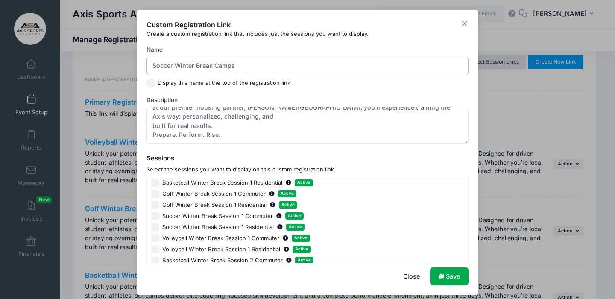
scroll to position [205, 0]
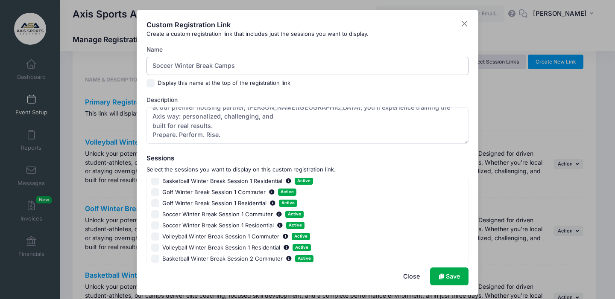
type input "Soccer Winter Break Camps"
click at [151, 215] on input "Soccer Winter Break Session 1 Commuter Active" at bounding box center [155, 214] width 9 height 9
checkbox input "true"
click at [151, 223] on input "Soccer Winter Break Session 1 Residential Active" at bounding box center [155, 226] width 9 height 9
checkbox input "true"
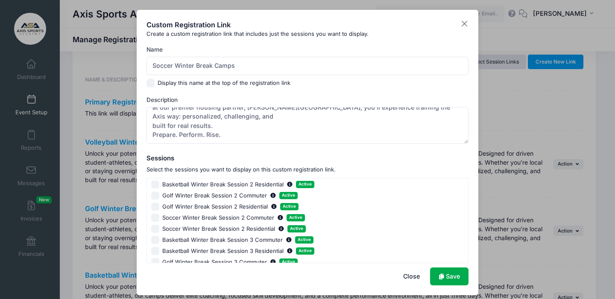
scroll to position [309, 0]
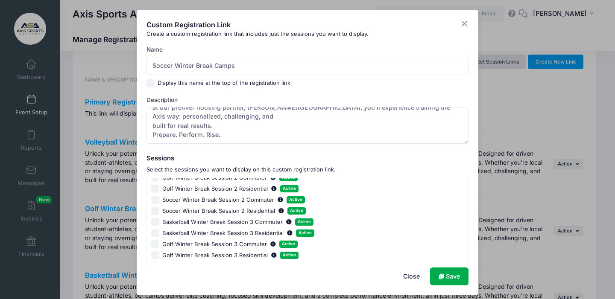
click at [152, 199] on input "Soccer Winter Break Session 2 Commuter Active" at bounding box center [155, 200] width 9 height 9
checkbox input "true"
click at [152, 212] on input "Soccer Winter Break Session 2 Residential Active" at bounding box center [155, 211] width 9 height 9
checkbox input "true"
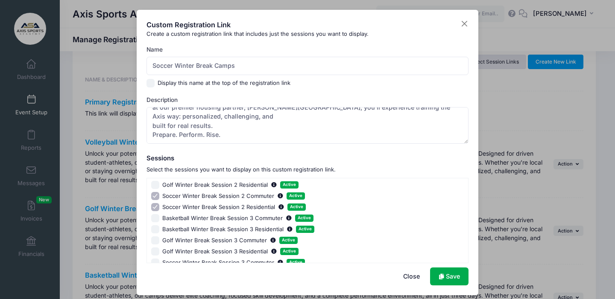
scroll to position [332, 0]
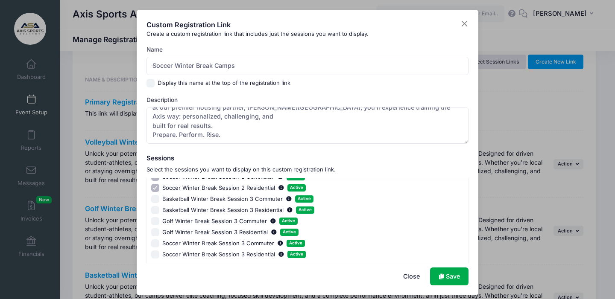
click at [151, 242] on input "Soccer Winter Break Session 3 Commuter Active" at bounding box center [155, 244] width 9 height 9
checkbox input "true"
click at [151, 254] on input "Soccer Winter Break Session 3 Residential Active" at bounding box center [155, 255] width 9 height 9
checkbox input "true"
click at [443, 276] on link "Save" at bounding box center [449, 277] width 38 height 18
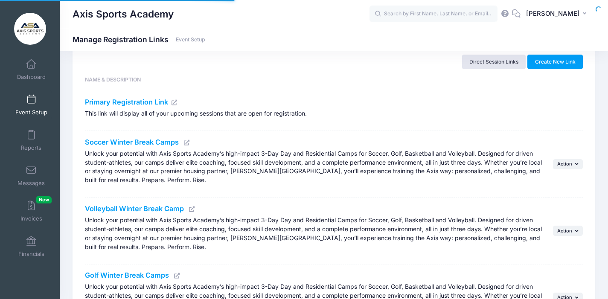
scroll to position [47, 0]
click at [570, 164] on span "Action" at bounding box center [565, 164] width 15 height 6
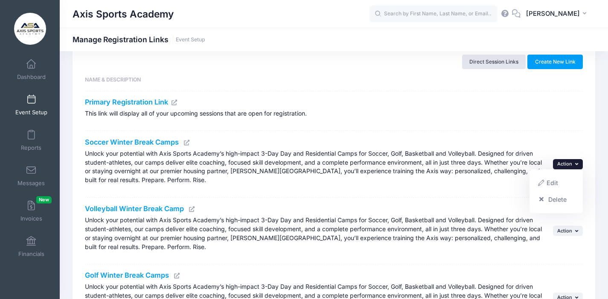
click at [548, 182] on link "Edit" at bounding box center [556, 183] width 45 height 16
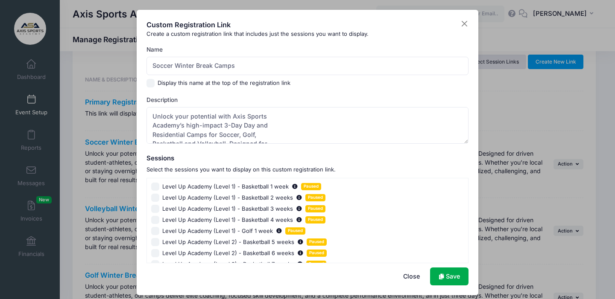
click at [146, 83] on input "Display this name at the top of the registration link" at bounding box center [150, 83] width 9 height 9
checkbox input "true"
click at [450, 277] on link "Save" at bounding box center [449, 277] width 38 height 18
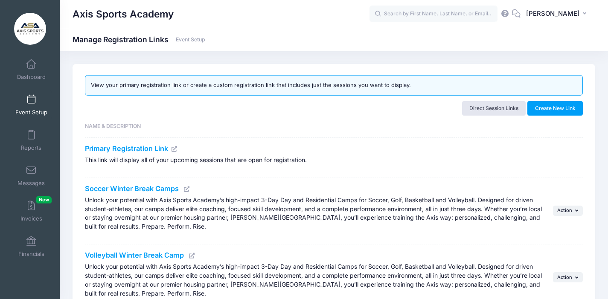
click at [31, 99] on span at bounding box center [31, 99] width 0 height 9
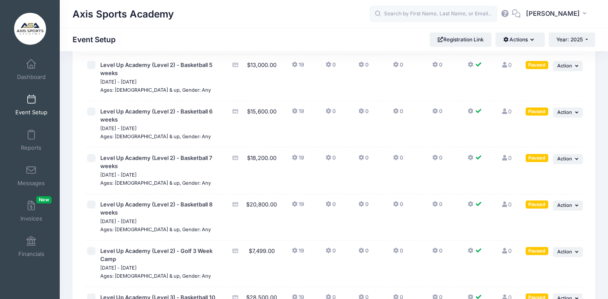
scroll to position [270, 0]
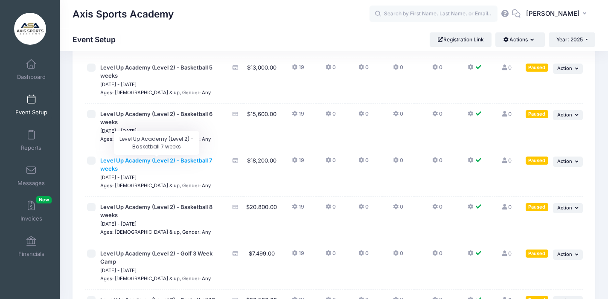
click at [147, 159] on span "Level Up Academy (Level 2) - Basketball 7 weeks" at bounding box center [156, 164] width 112 height 15
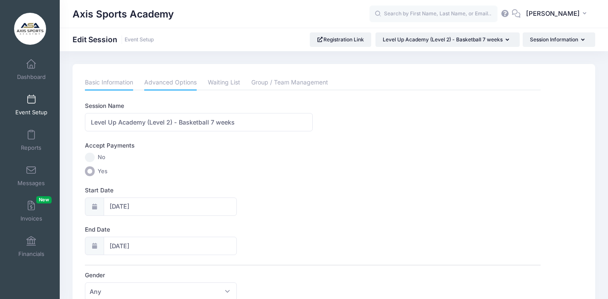
click at [163, 83] on link "Advanced Options" at bounding box center [170, 82] width 53 height 15
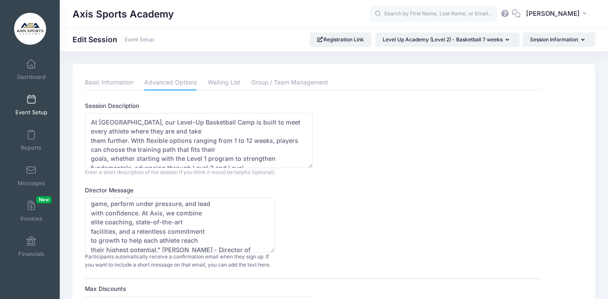
scroll to position [34, 0]
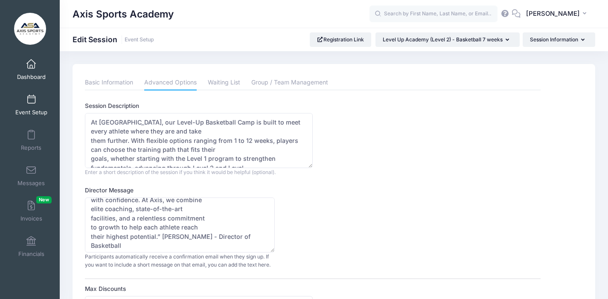
click at [31, 66] on span at bounding box center [31, 64] width 0 height 9
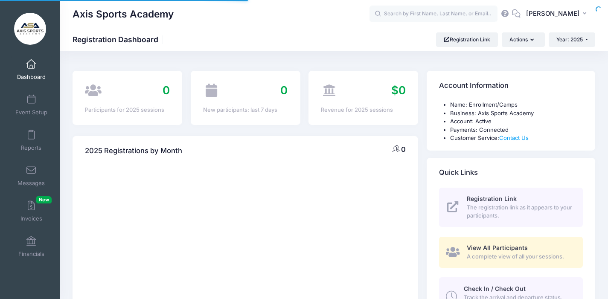
select select
